Goal: Use online tool/utility: Utilize a website feature to perform a specific function

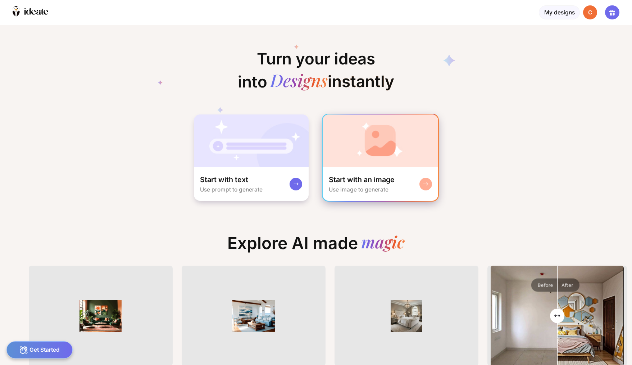
click at [374, 198] on div "Start with an image Use image to generate" at bounding box center [380, 184] width 115 height 34
